Goal: Obtain resource: Download file/media

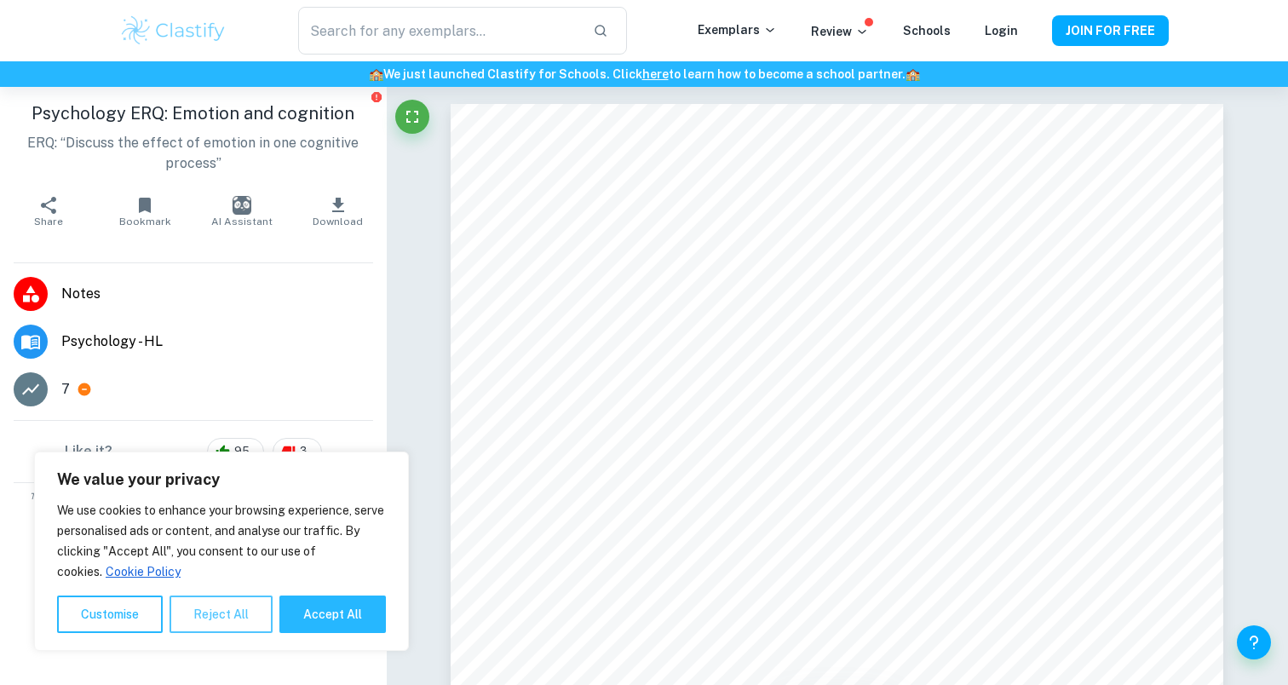
click at [204, 623] on button "Reject All" at bounding box center [221, 613] width 103 height 37
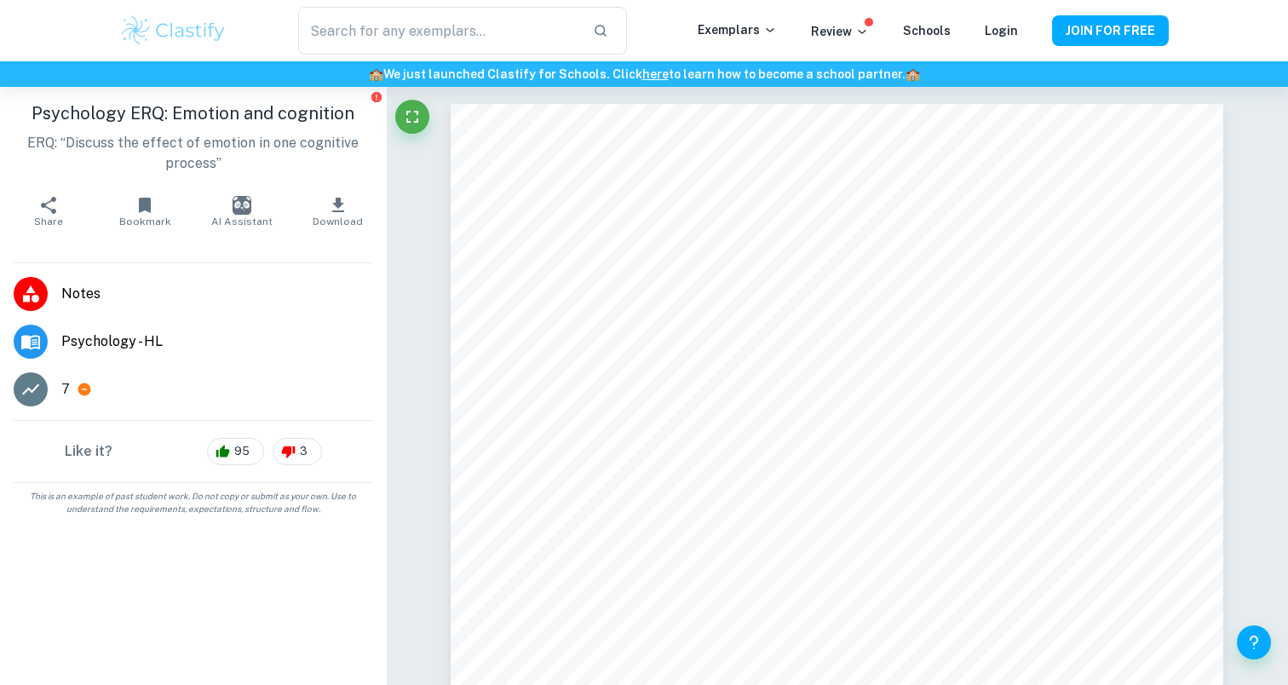
click at [325, 214] on button "Download" at bounding box center [338, 211] width 96 height 48
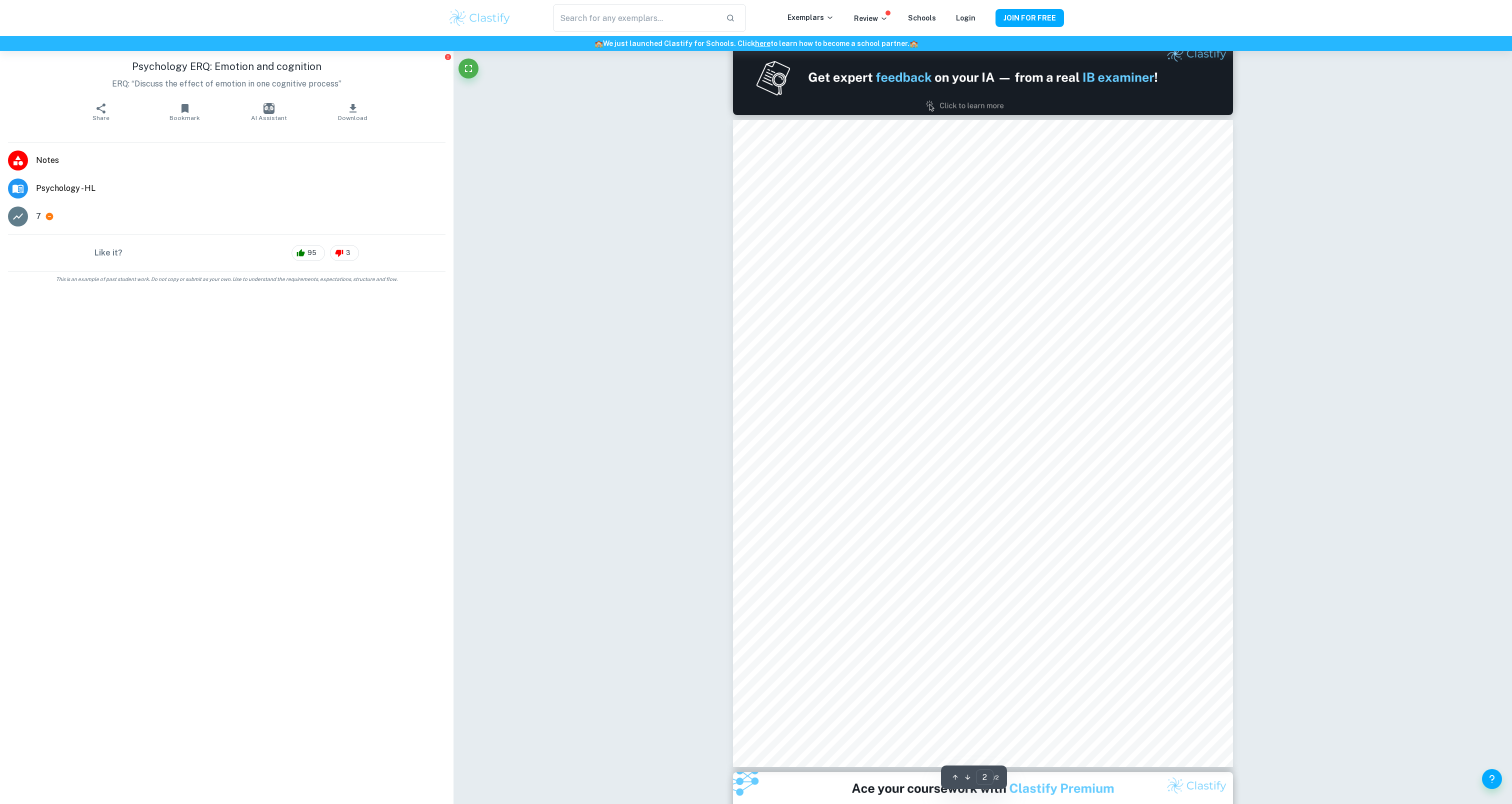
scroll to position [699, 0]
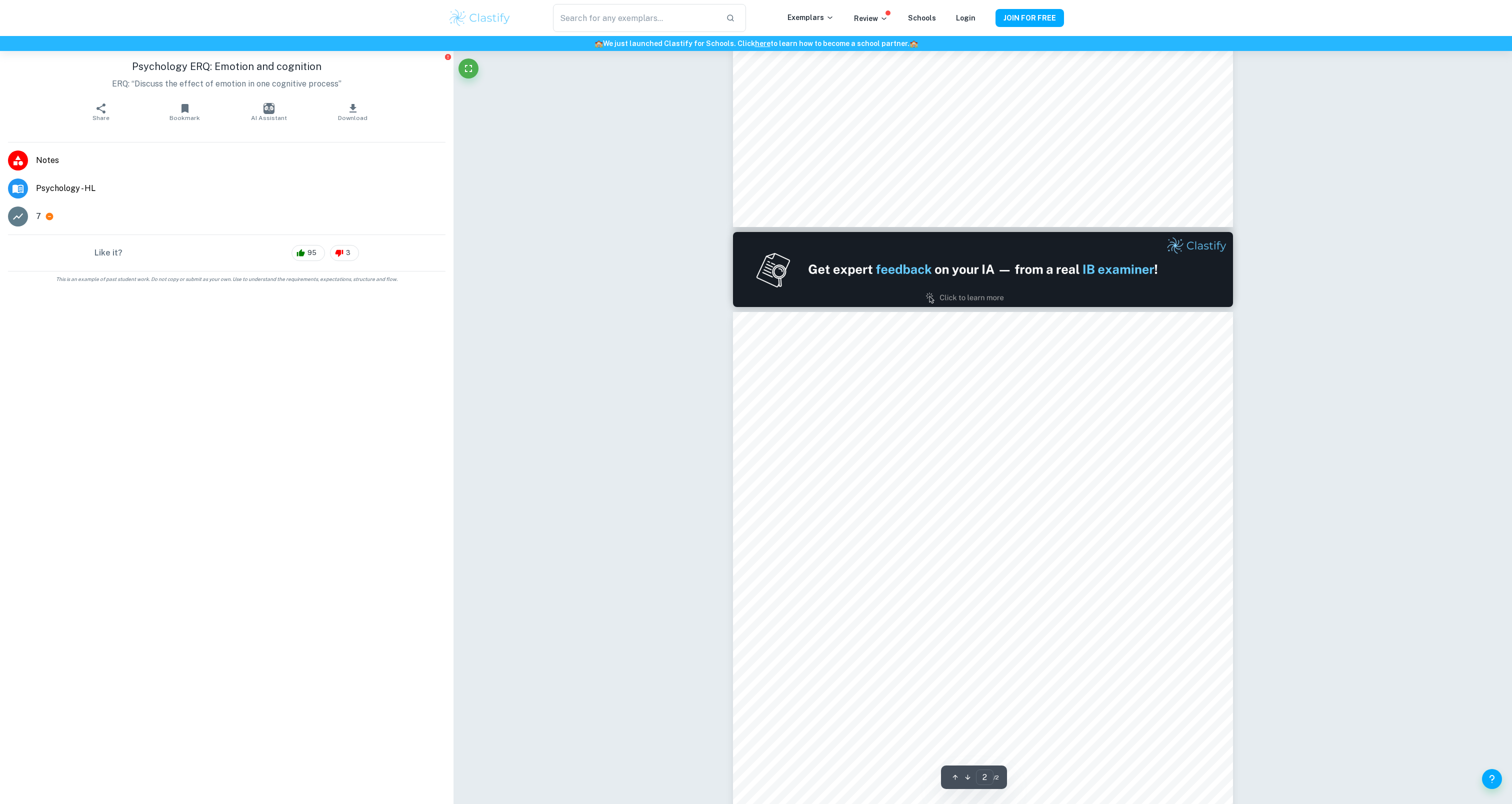
type input "1"
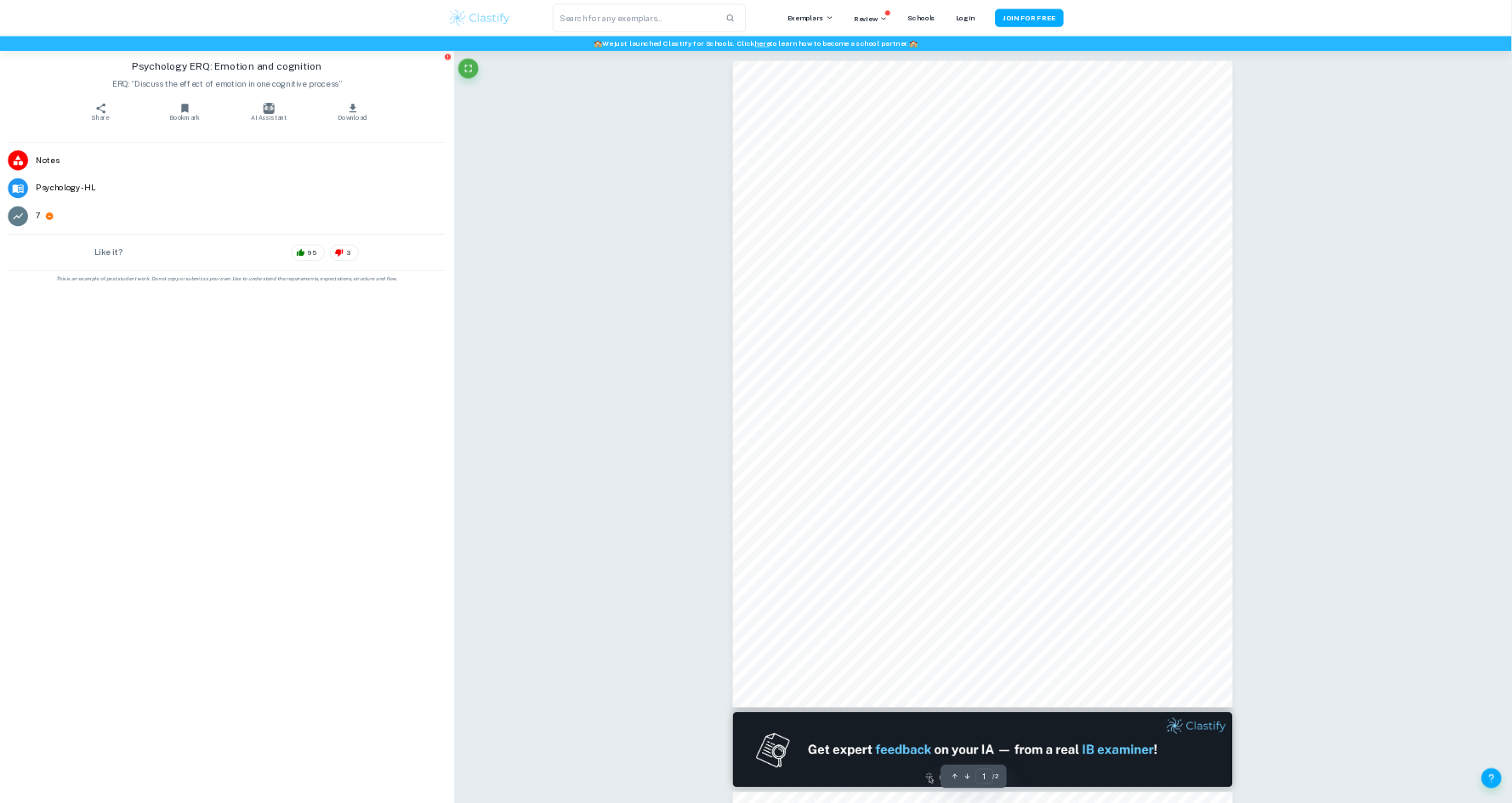
scroll to position [0, 0]
